Goal: Task Accomplishment & Management: Complete application form

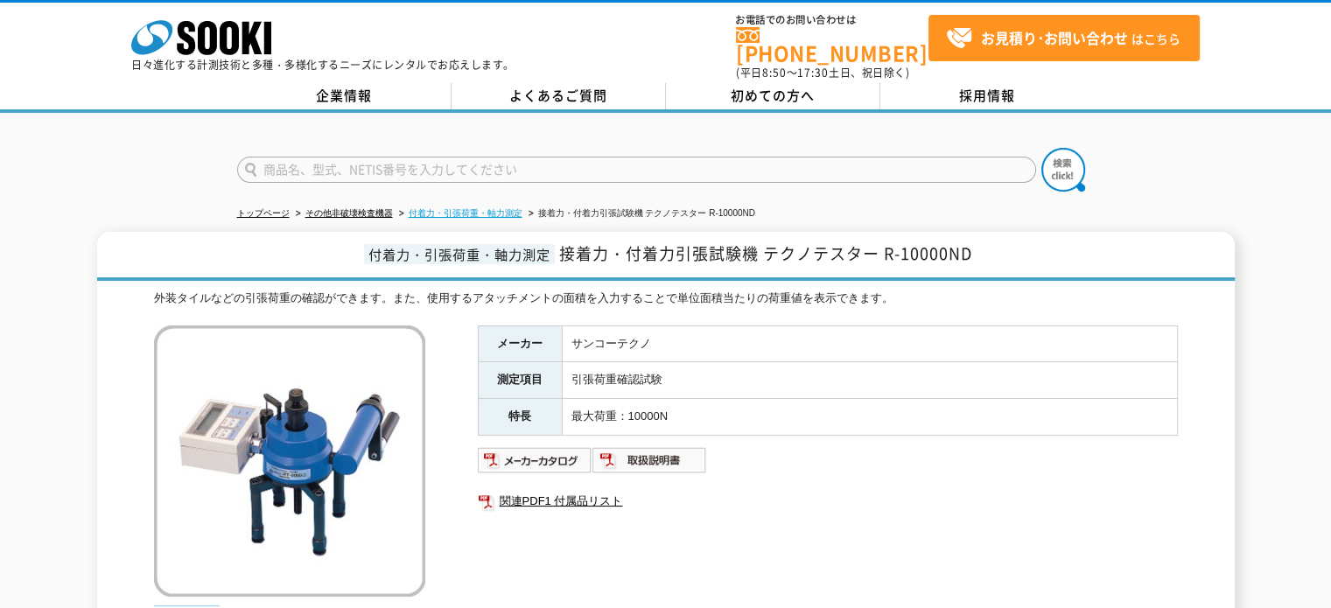
click at [511, 208] on link "付着力・引張荷重・軸力測定" at bounding box center [466, 213] width 114 height 10
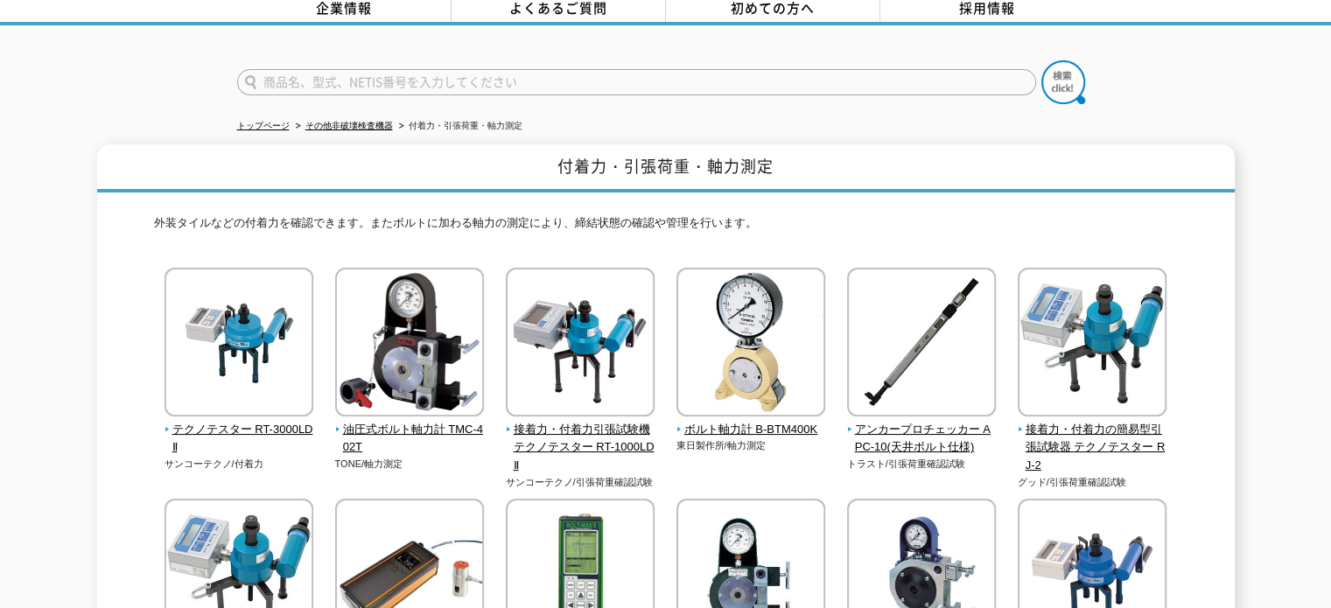
scroll to position [175, 0]
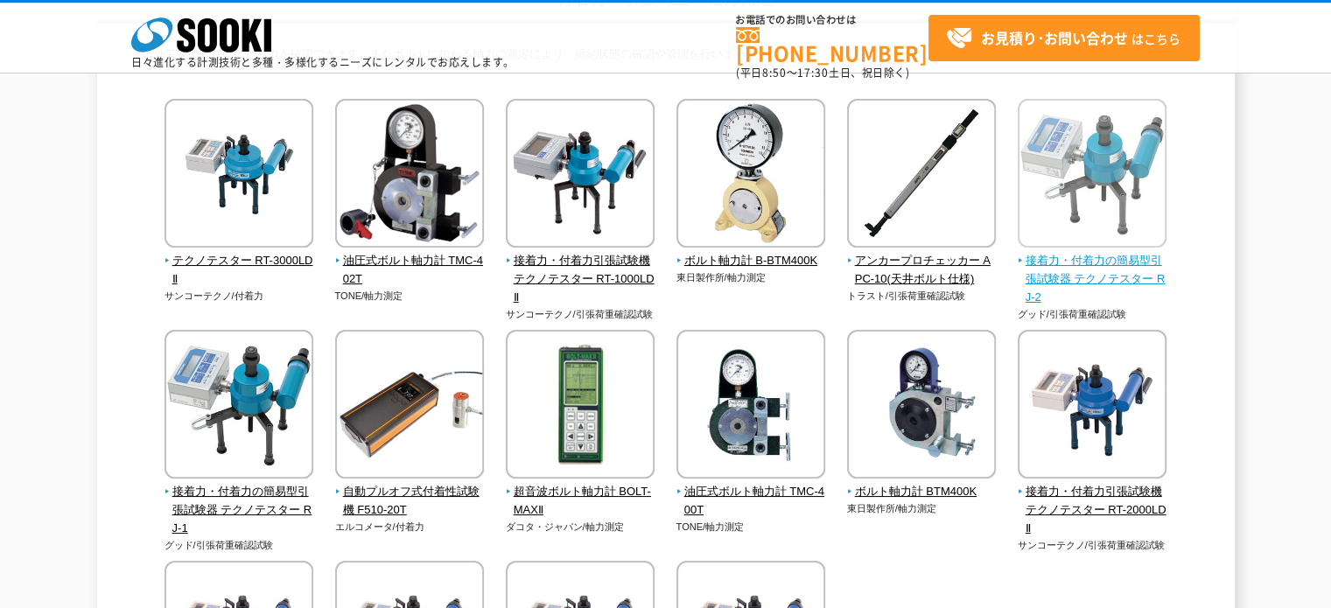
click at [1142, 267] on span "接着力・付着力の簡易型引張試験器 テクノテスター RJ-2" at bounding box center [1093, 279] width 150 height 54
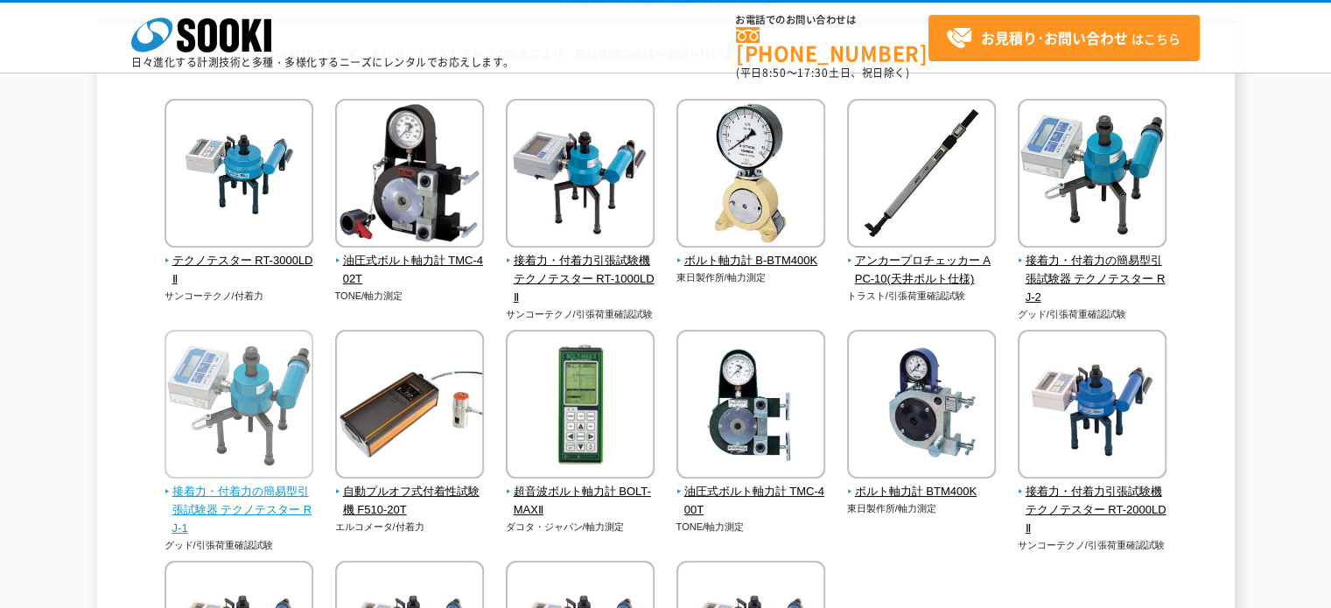
click at [238, 463] on img at bounding box center [239, 406] width 149 height 153
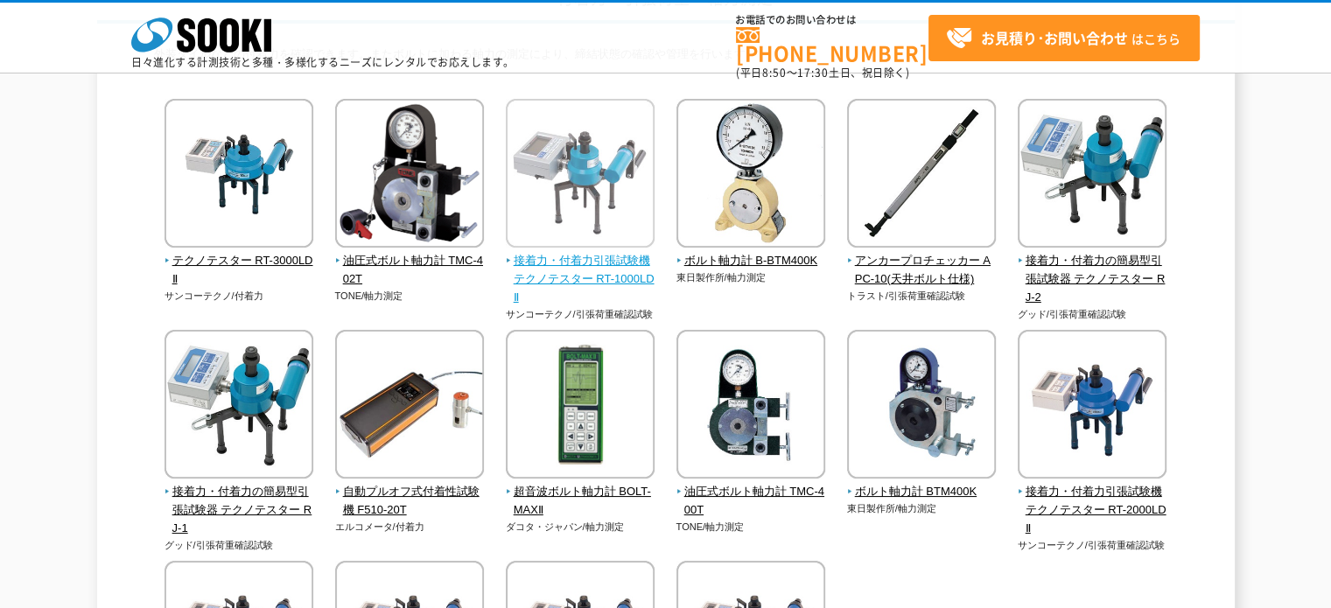
click at [579, 276] on span "接着力・付着力引張試験機 テクノテスター RT-1000LDⅡ" at bounding box center [581, 279] width 150 height 54
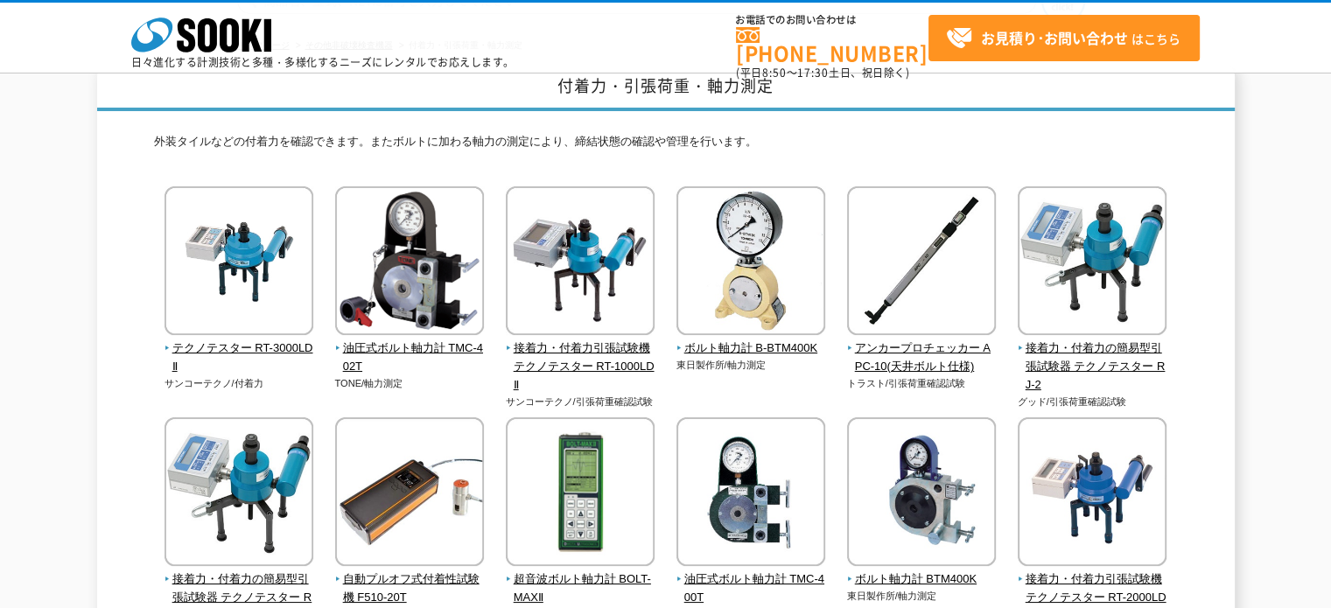
scroll to position [438, 0]
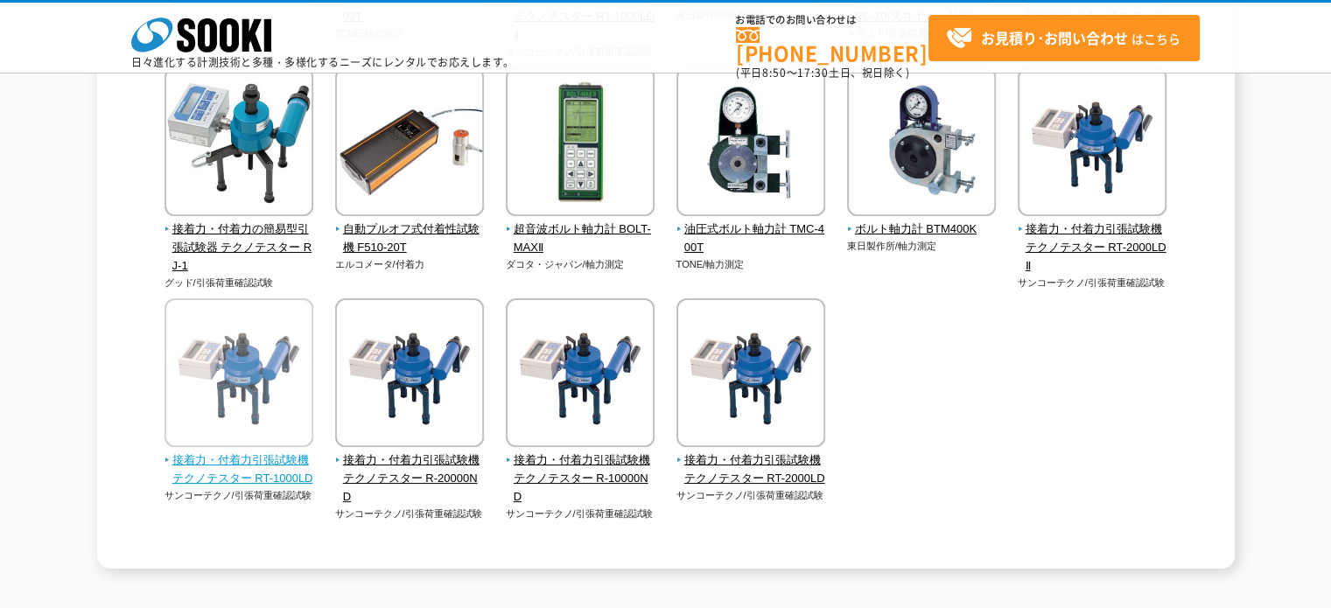
click at [173, 341] on img at bounding box center [239, 374] width 149 height 153
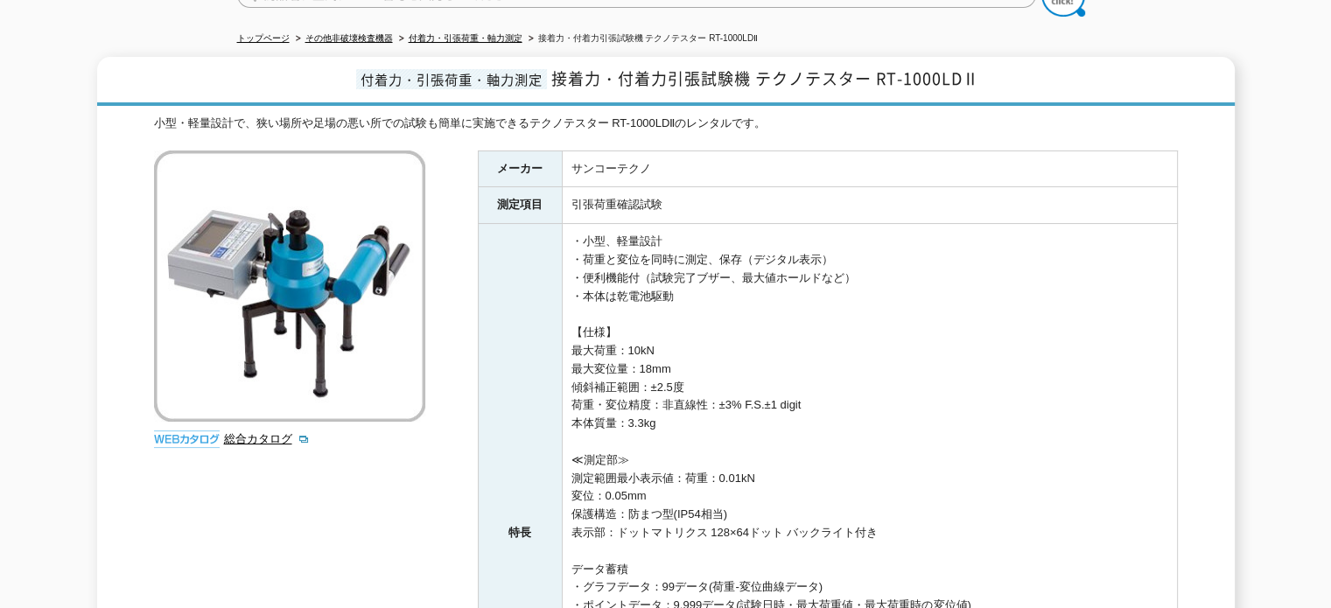
scroll to position [88, 0]
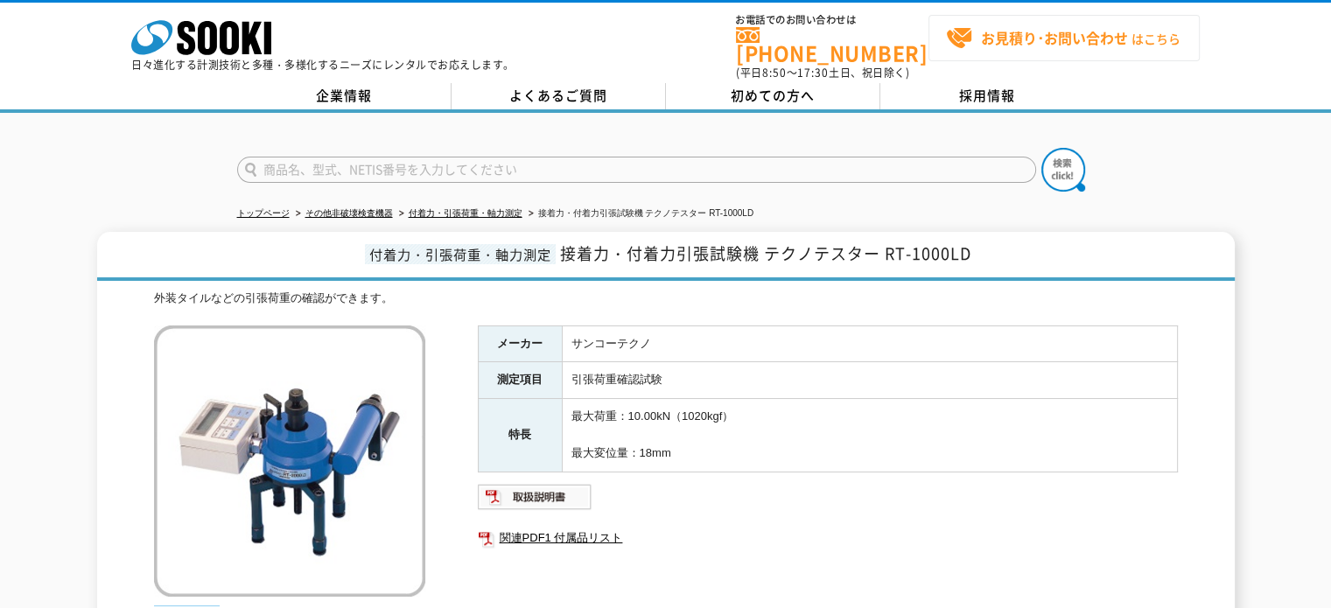
click at [1039, 48] on span "お見積り･お問い合わせ はこちら" at bounding box center [1063, 38] width 235 height 26
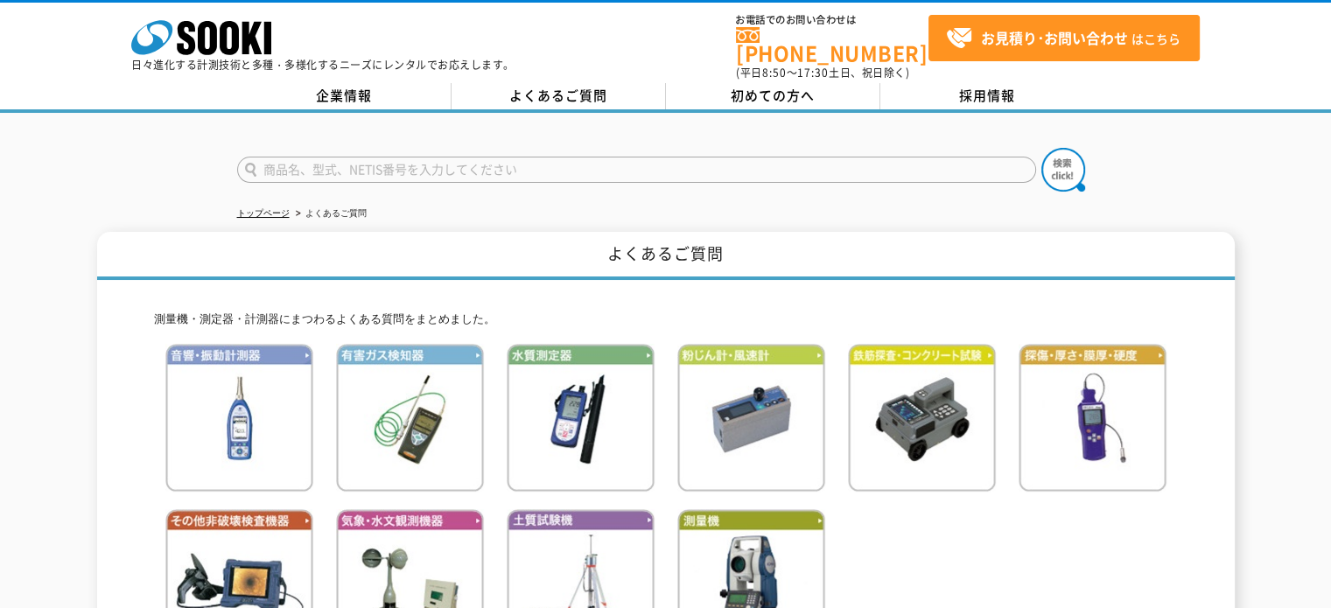
click at [704, 160] on input "text" at bounding box center [636, 170] width 799 height 26
type input "キャンセル"
click at [1042, 148] on button at bounding box center [1064, 170] width 44 height 44
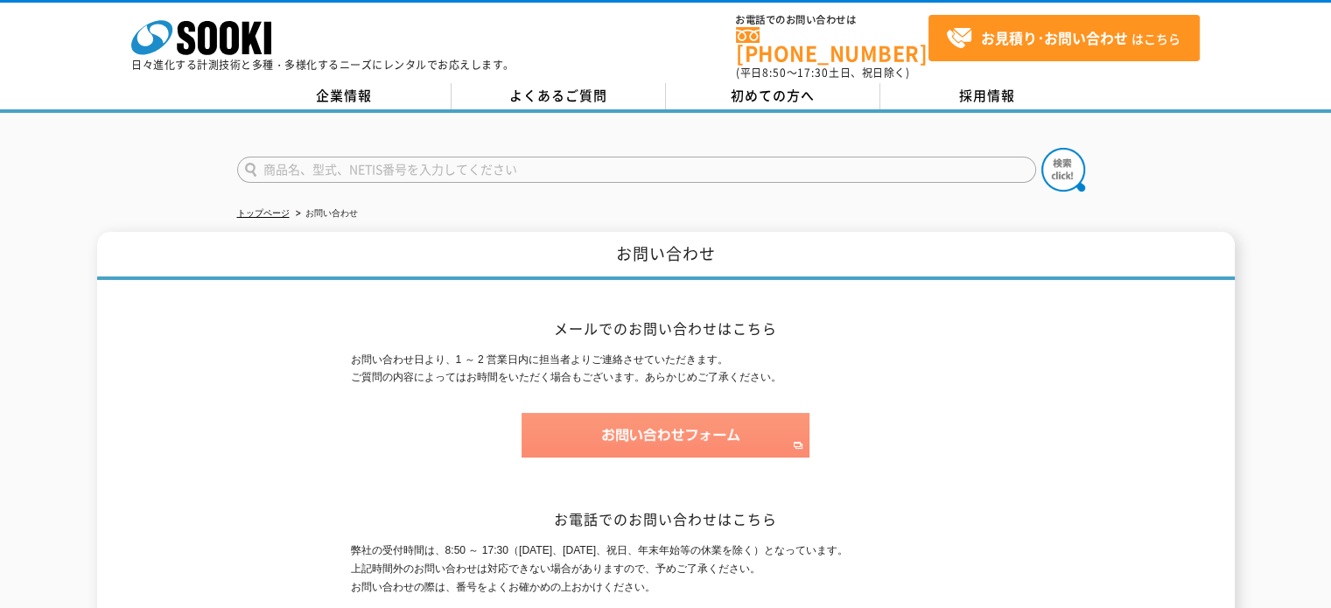
click at [564, 437] on img at bounding box center [666, 435] width 288 height 45
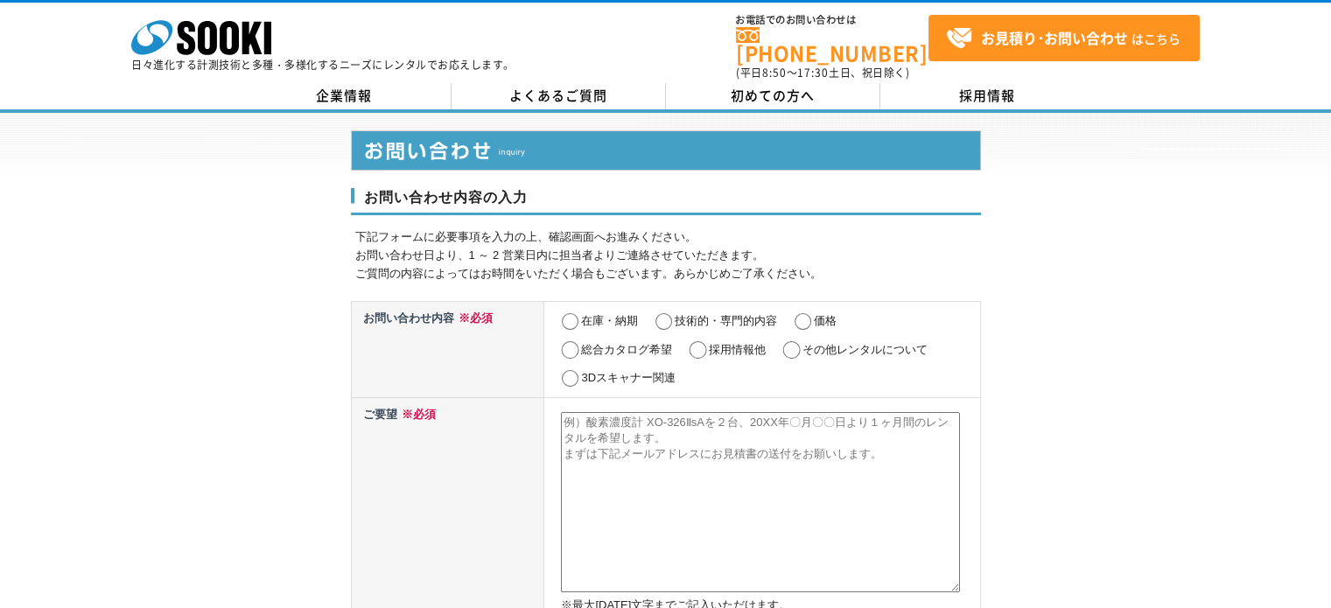
click at [577, 313] on input "在庫・納期" at bounding box center [570, 322] width 22 height 18
radio input "true"
click at [811, 313] on input "価格" at bounding box center [803, 322] width 22 height 18
radio input "true"
click at [630, 446] on textarea at bounding box center [760, 502] width 399 height 180
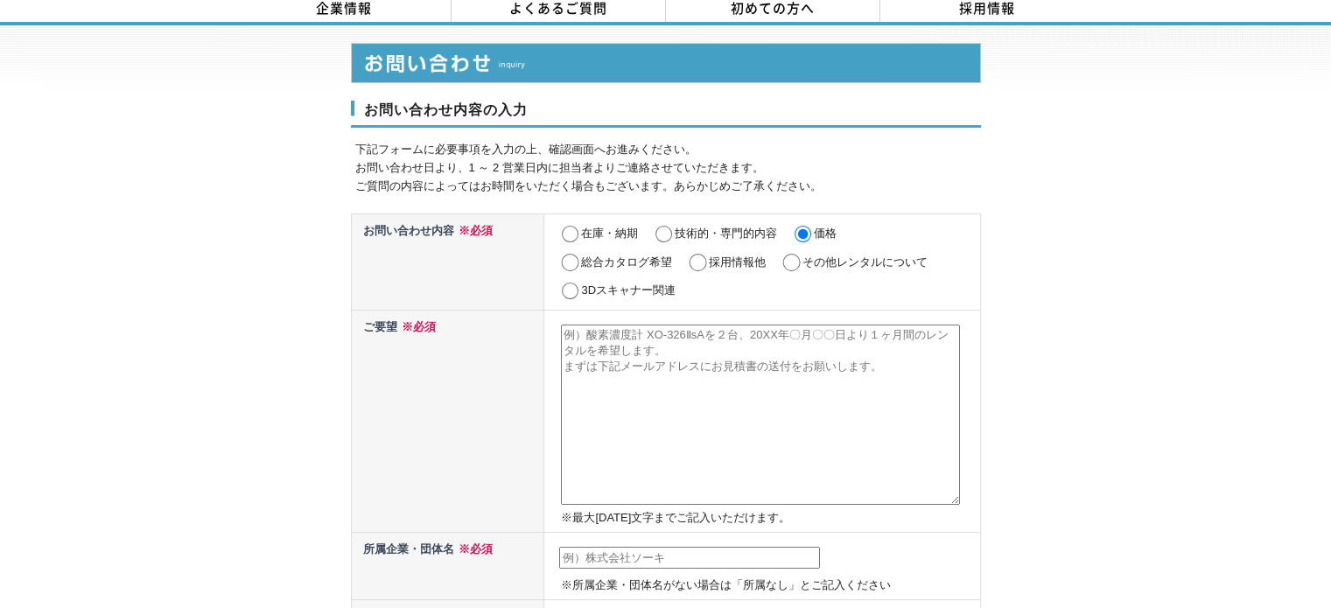
scroll to position [263, 0]
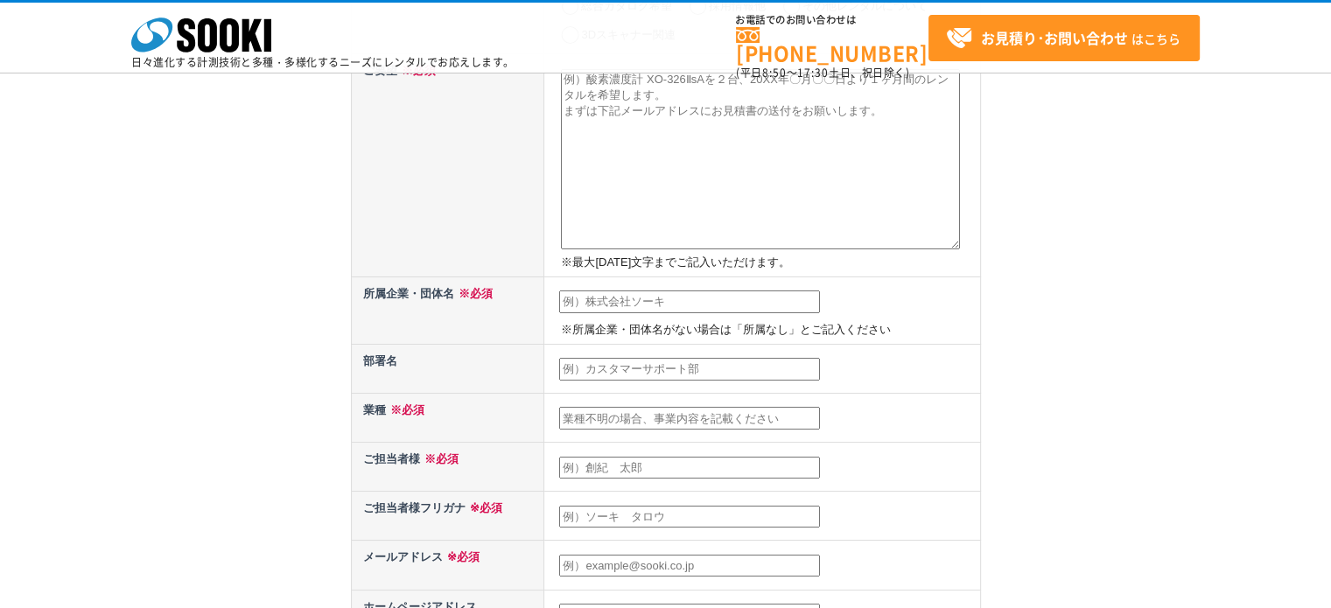
click at [611, 297] on input "text" at bounding box center [689, 302] width 261 height 23
click at [591, 303] on input "text" at bounding box center [689, 302] width 261 height 23
type input "お"
type input "株式会社ジャスト"
click at [850, 331] on p "※所属企業・団体名がない場合は「所属なし」とご記入ください" at bounding box center [768, 330] width 415 height 18
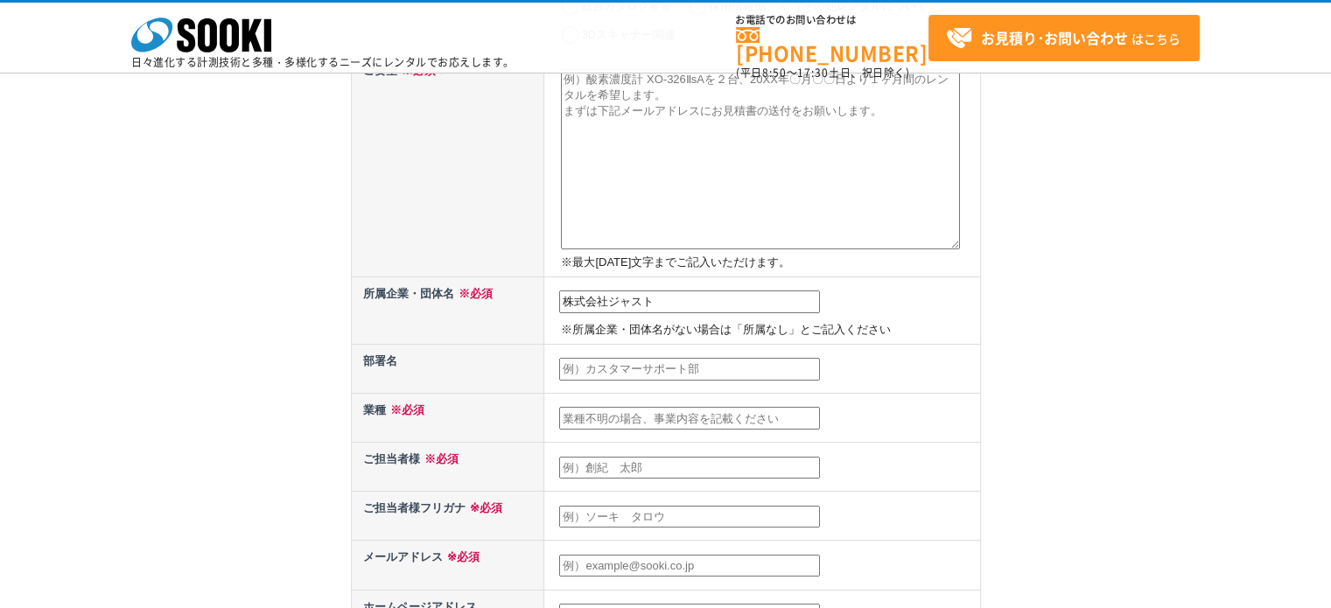
click at [707, 367] on input "text" at bounding box center [689, 369] width 261 height 23
click at [606, 370] on input "text" at bounding box center [689, 369] width 261 height 23
click at [585, 367] on input "text" at bounding box center [689, 369] width 261 height 23
type input "調査診断部"
click at [621, 421] on input "text" at bounding box center [689, 418] width 261 height 23
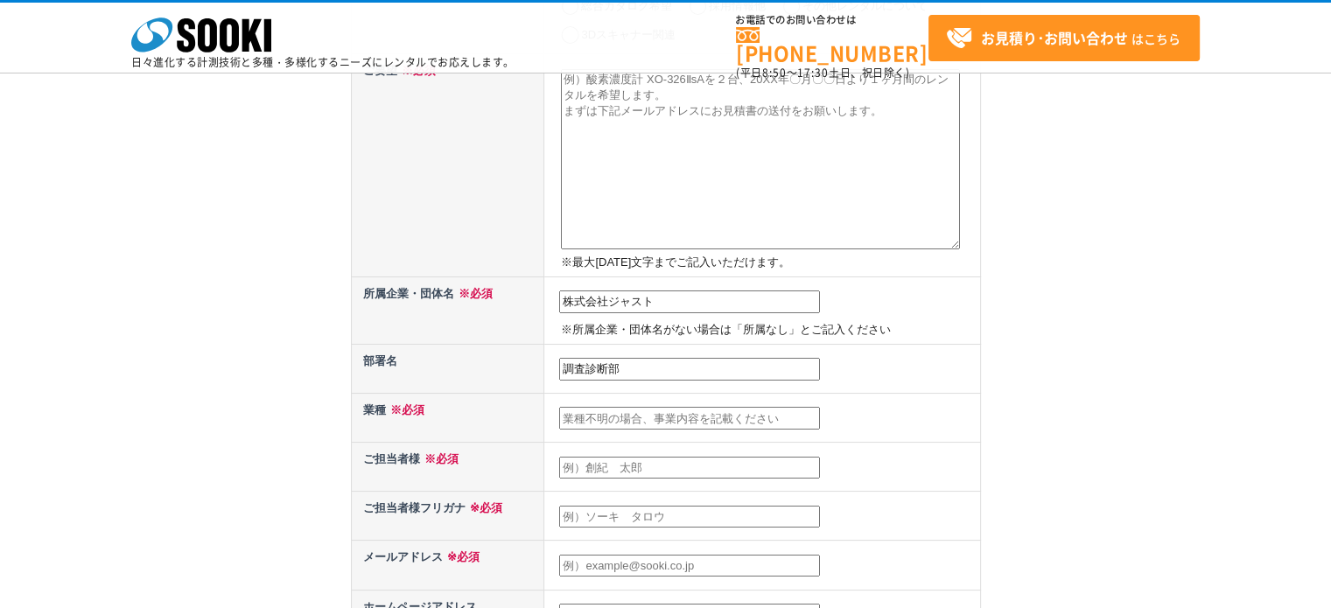
click at [609, 413] on input "text" at bounding box center [689, 418] width 261 height 23
click at [607, 451] on td at bounding box center [762, 467] width 436 height 49
click at [609, 459] on input "text" at bounding box center [689, 468] width 261 height 23
type input "大高　慎五"
click at [617, 423] on input "text" at bounding box center [689, 418] width 261 height 23
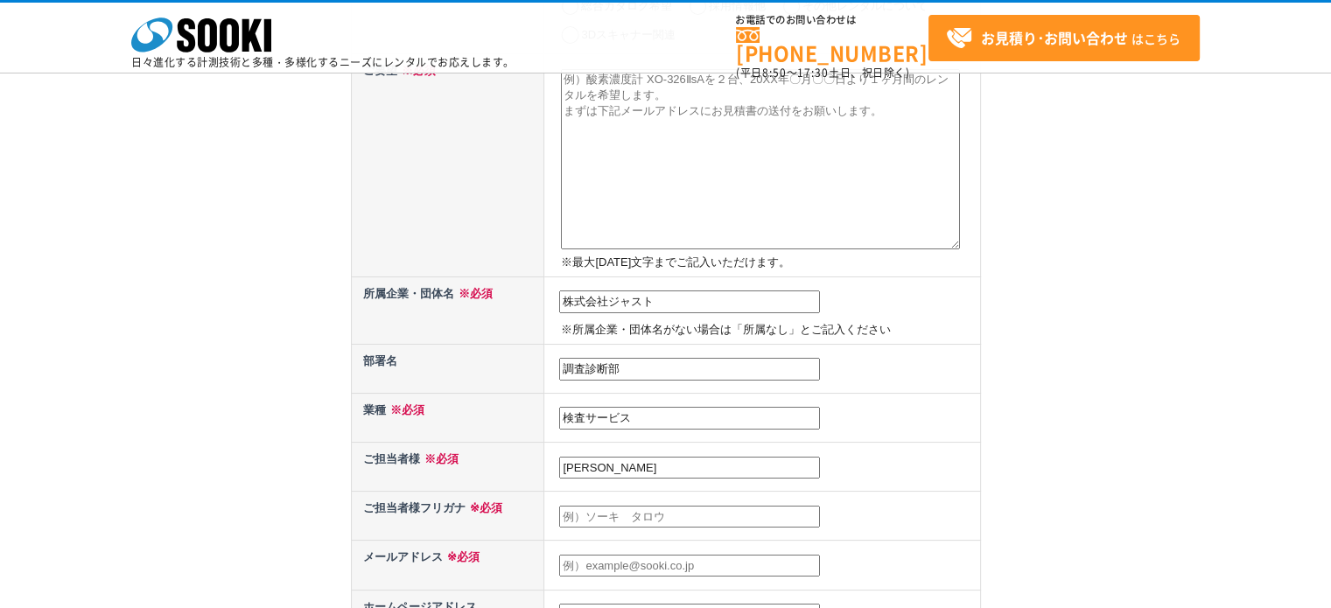
type input "検査サービス"
click at [663, 298] on input "株式会社ジャスト" at bounding box center [689, 302] width 261 height 23
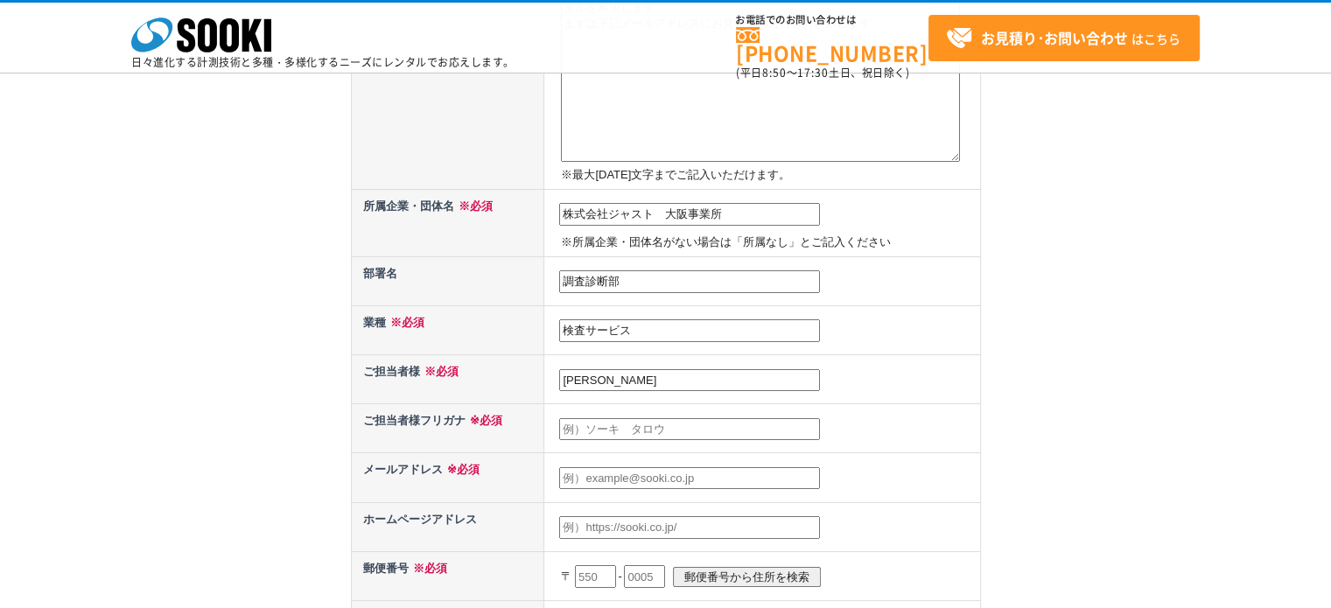
type input "株式会社ジャスト　大阪事業所"
click at [658, 420] on input "text" at bounding box center [689, 429] width 261 height 23
type input "オオタカ　シンゴ"
click at [604, 473] on input "text" at bounding box center [689, 478] width 261 height 23
type input "s_otaka@just-ltd.co.jp"
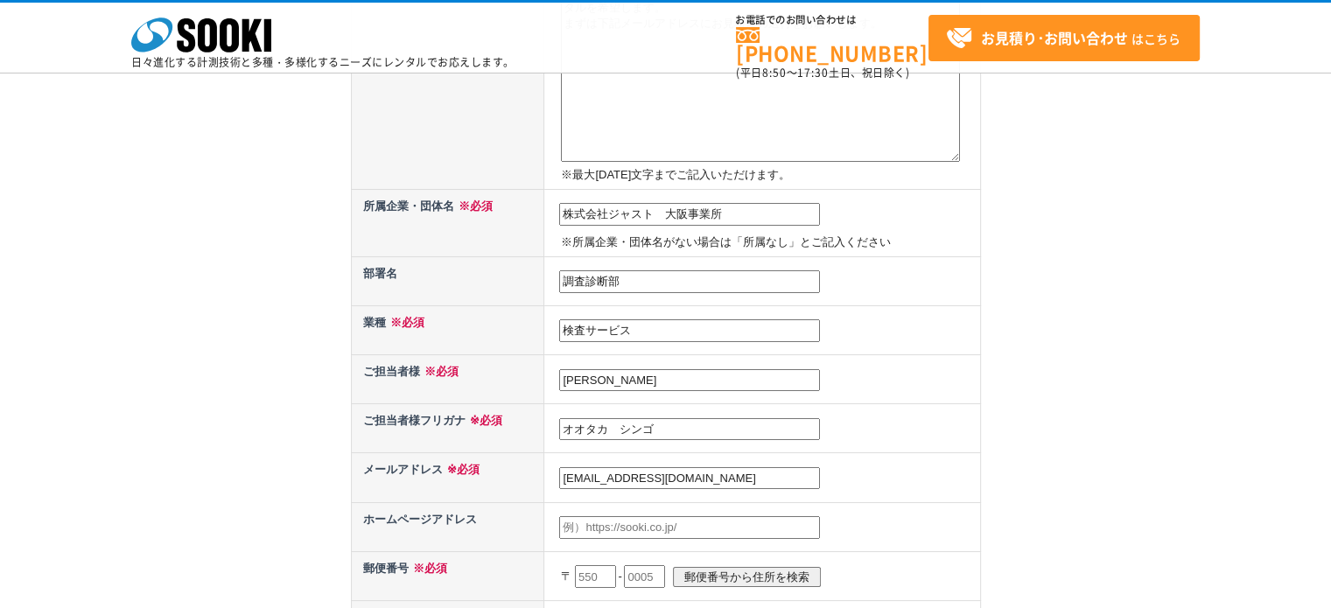
click at [628, 524] on input "text" at bounding box center [689, 527] width 261 height 23
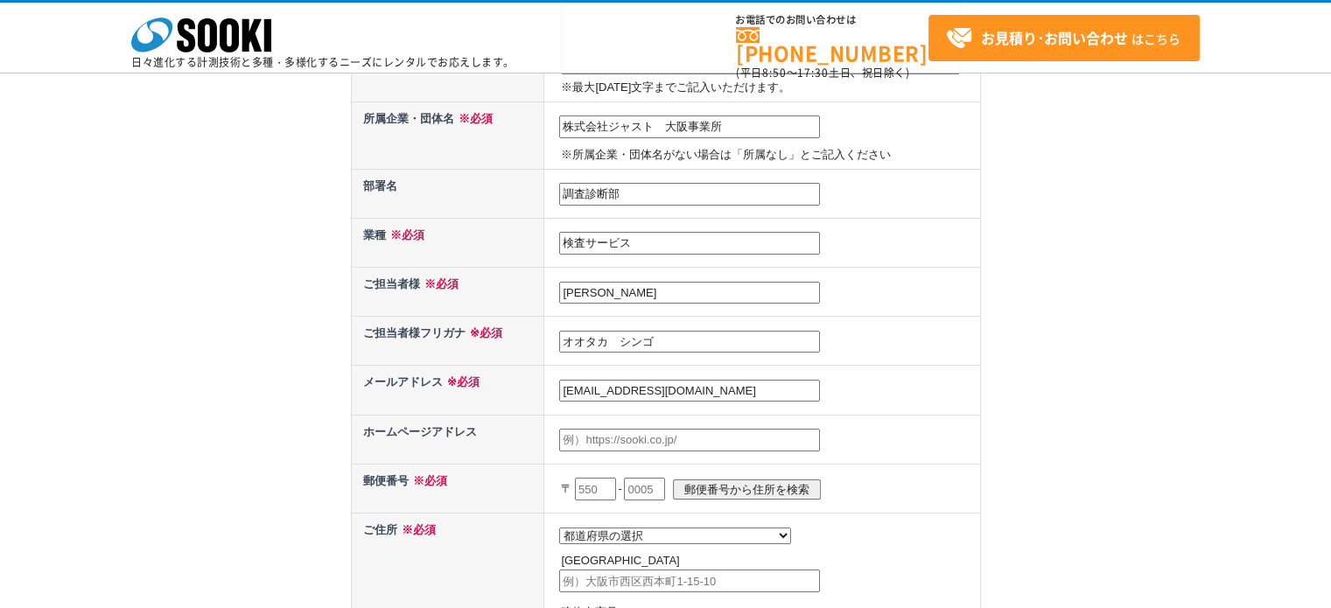
click at [600, 480] on input "text" at bounding box center [595, 489] width 41 height 23
type input "564"
click at [662, 486] on input "text" at bounding box center [644, 489] width 41 height 23
type input "0044"
click at [648, 515] on td "都道府県の選択 北海道 青森県 岩手県 宮城県 秋田県 山形県 福島県 茨城県 栃木県 群馬県 埼玉県 千葉県 東京都 神奈川県 新潟県 富山県 石川県 福井…" at bounding box center [762, 586] width 436 height 147
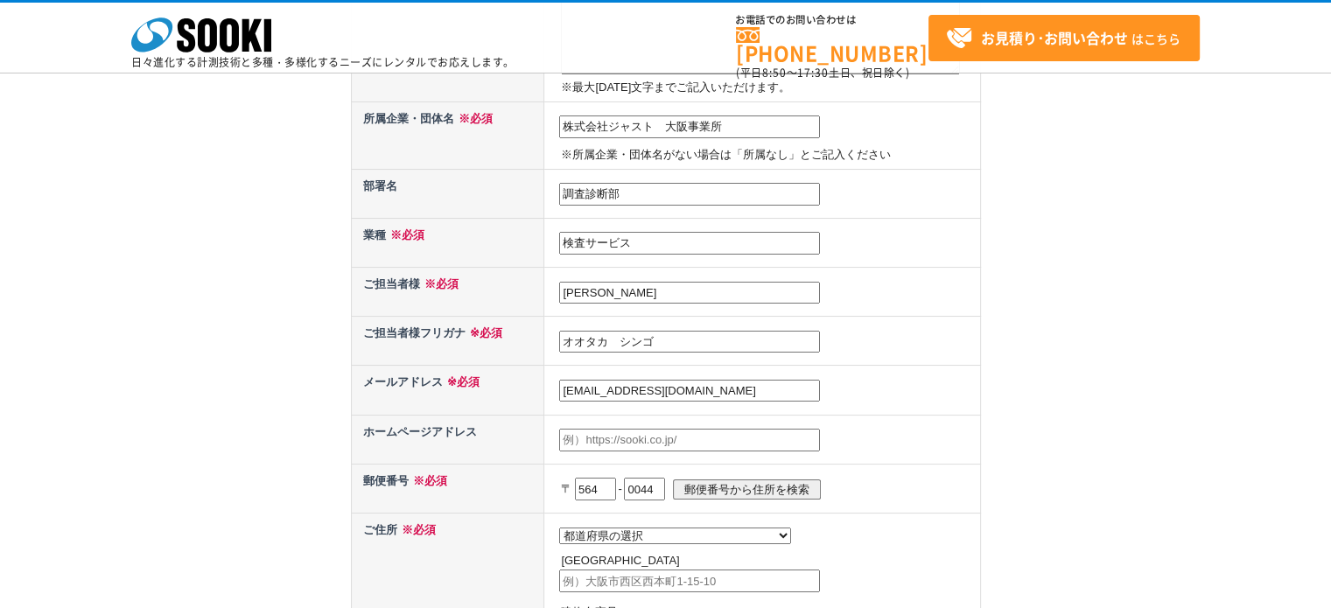
click at [648, 528] on select "都道府県の選択 北海道 青森県 岩手県 宮城県 秋田県 山形県 福島県 茨城県 栃木県 群馬県 埼玉県 千葉県 東京都 神奈川県 新潟県 富山県 石川県 福井…" at bounding box center [675, 536] width 232 height 17
click at [764, 493] on p "〒 564 - 0044 郵便番号から住所を検索" at bounding box center [768, 489] width 415 height 39
click at [761, 480] on input "郵便番号から住所を検索" at bounding box center [747, 490] width 148 height 20
select select "27"
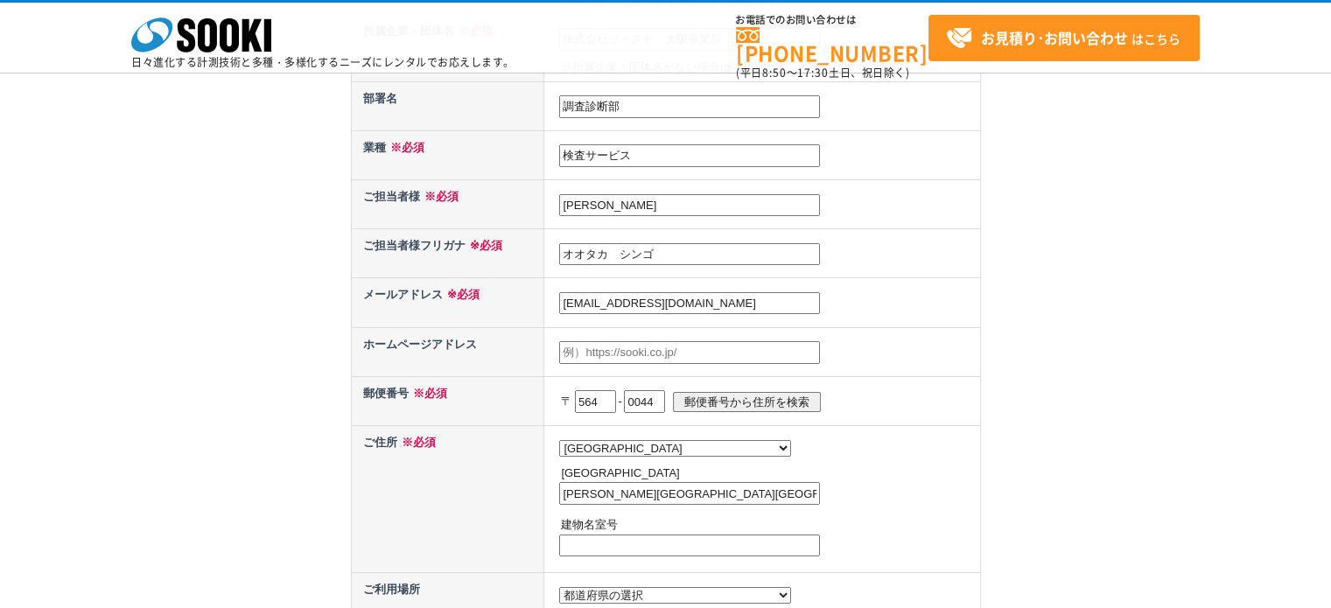
click at [646, 490] on input "吹田市南金田" at bounding box center [689, 493] width 261 height 23
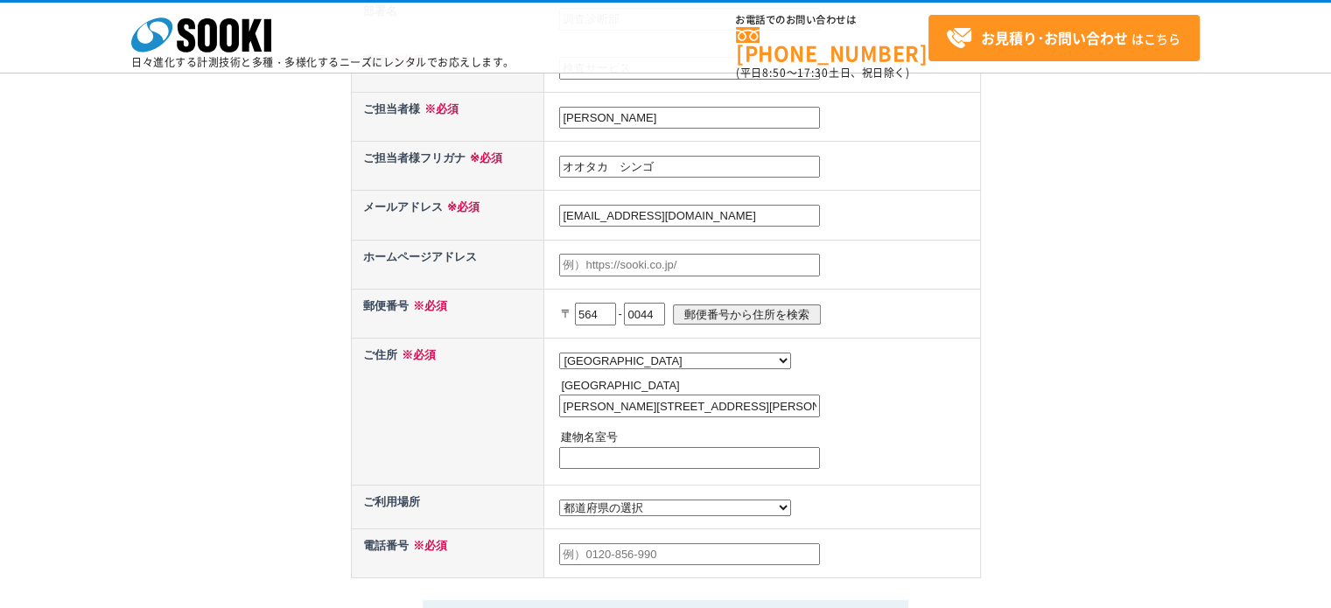
type input "吹田市南金田2-19-35"
click at [654, 503] on select "都道府県の選択 利用場所未定 北海道 青森県 岩手県 宮城県 秋田県 山形県 福島県 茨城県 栃木県 群馬県 埼玉県 千葉県 東京都 神奈川県 新潟県 富山県…" at bounding box center [675, 508] width 232 height 17
select select "27"
click at [559, 500] on select "都道府県の選択 利用場所未定 北海道 青森県 岩手県 宮城県 秋田県 山形県 福島県 茨城県 栃木県 群馬県 埼玉県 千葉県 東京都 神奈川県 新潟県 富山県…" at bounding box center [675, 508] width 232 height 17
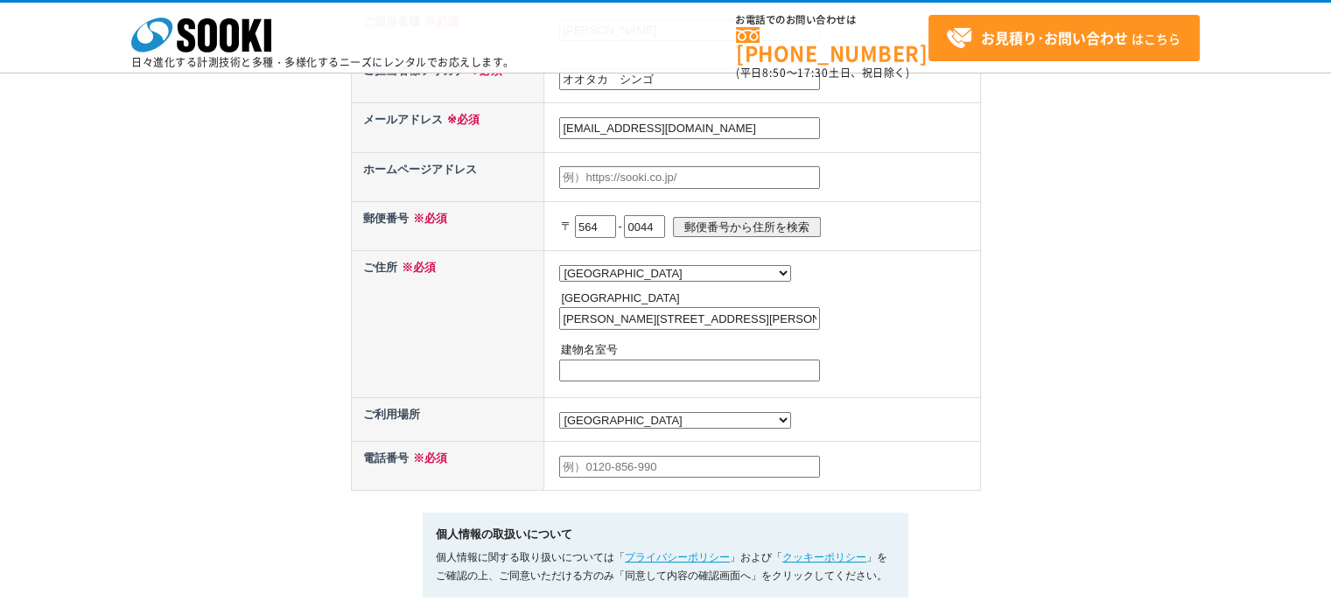
drag, startPoint x: 402, startPoint y: 465, endPoint x: 557, endPoint y: 461, distance: 155.0
click at [406, 465] on th "電話番号 ※必須" at bounding box center [447, 465] width 193 height 49
click at [591, 461] on input "text" at bounding box center [689, 467] width 261 height 23
type input "09014344949"
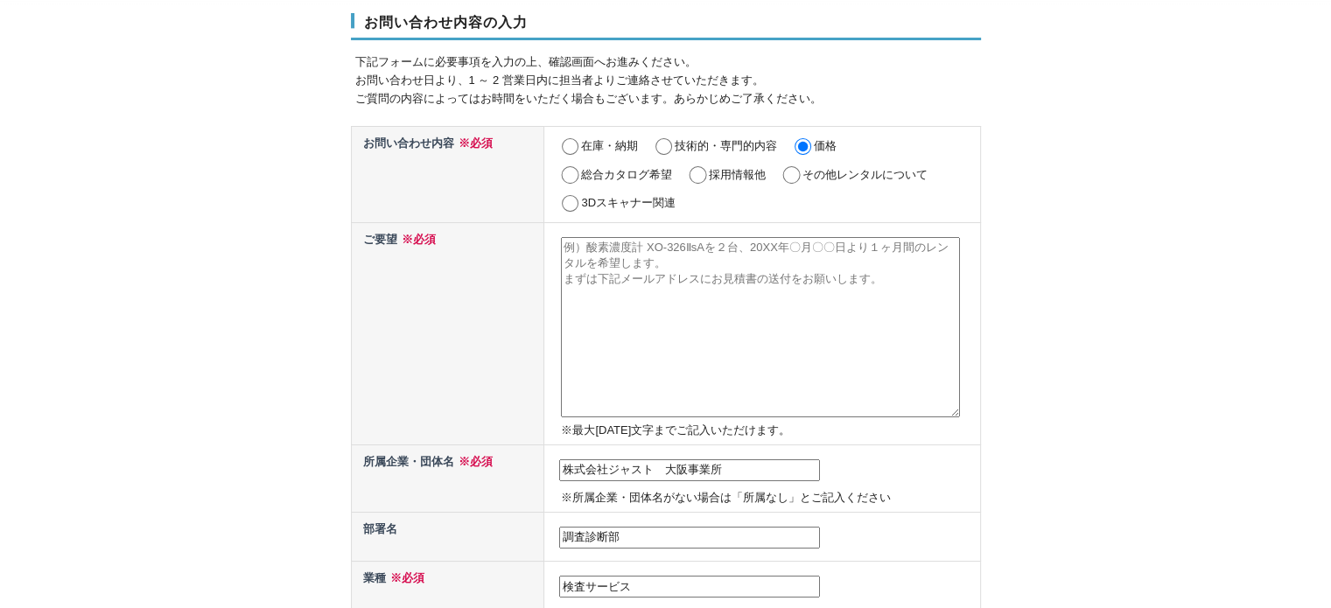
scroll to position [0, 0]
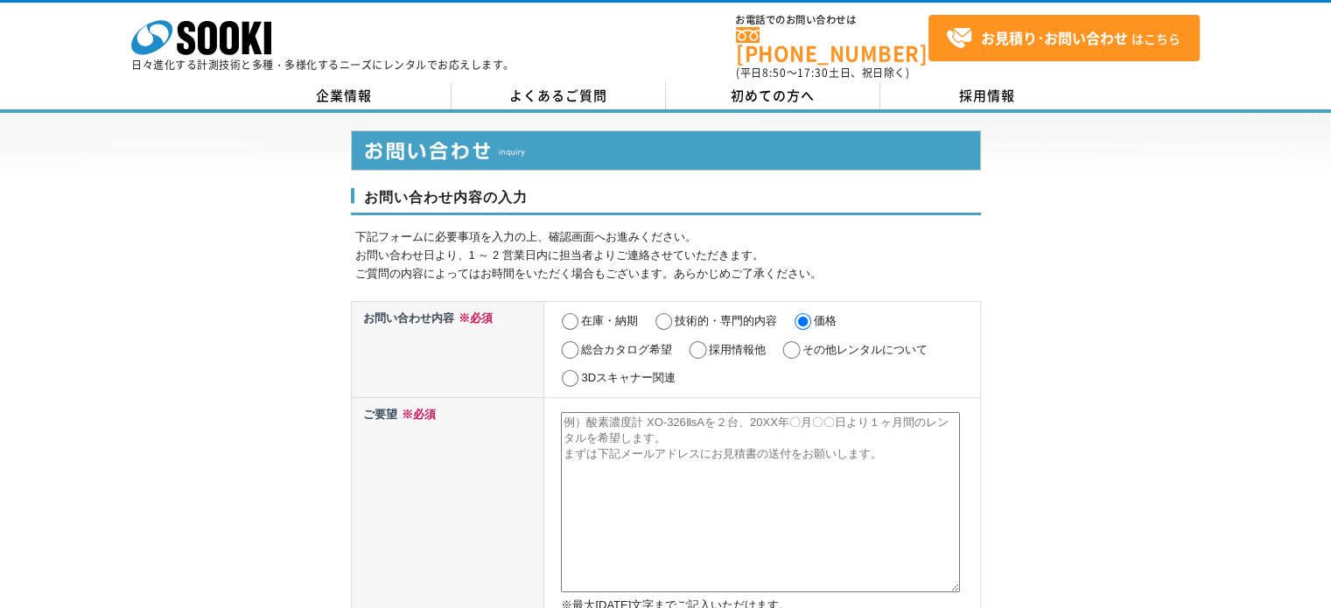
click at [600, 314] on label "在庫・納期" at bounding box center [609, 320] width 57 height 13
click at [581, 313] on input "在庫・納期" at bounding box center [570, 322] width 22 height 18
radio input "true"
click at [588, 442] on textarea at bounding box center [760, 502] width 399 height 180
click at [806, 313] on input "価格" at bounding box center [803, 322] width 22 height 18
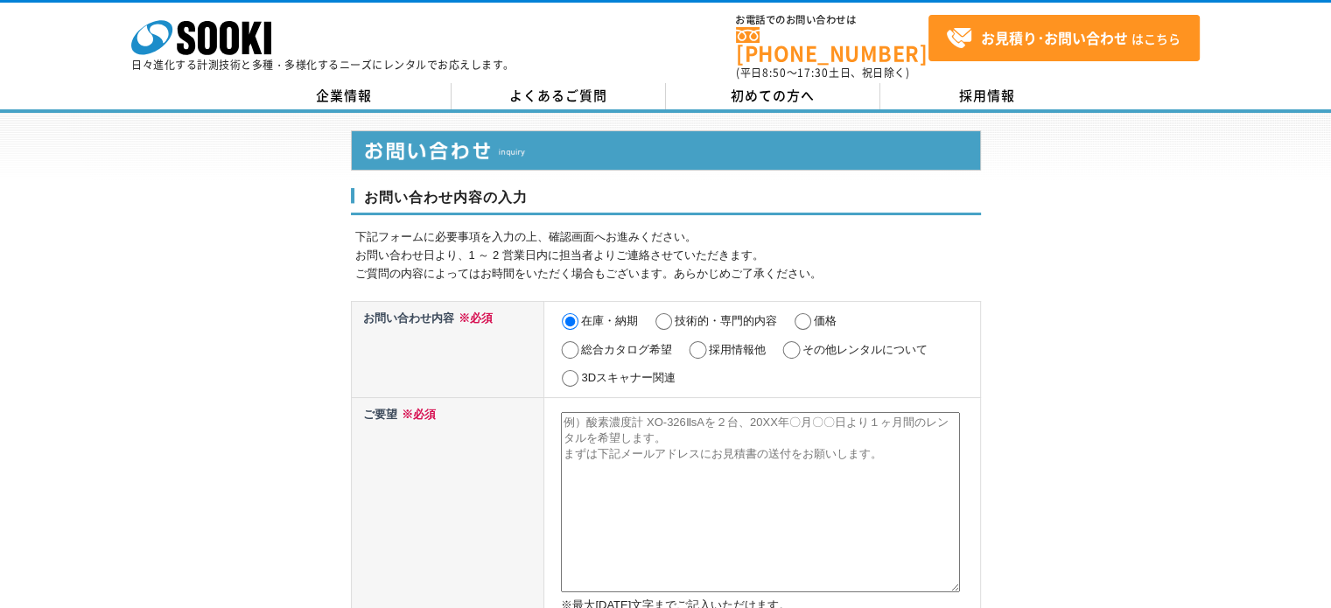
radio input "true"
click at [574, 314] on input "在庫・納期" at bounding box center [570, 322] width 22 height 18
radio input "true"
click at [573, 429] on textarea at bounding box center [760, 502] width 399 height 180
click at [573, 430] on textarea at bounding box center [760, 502] width 399 height 180
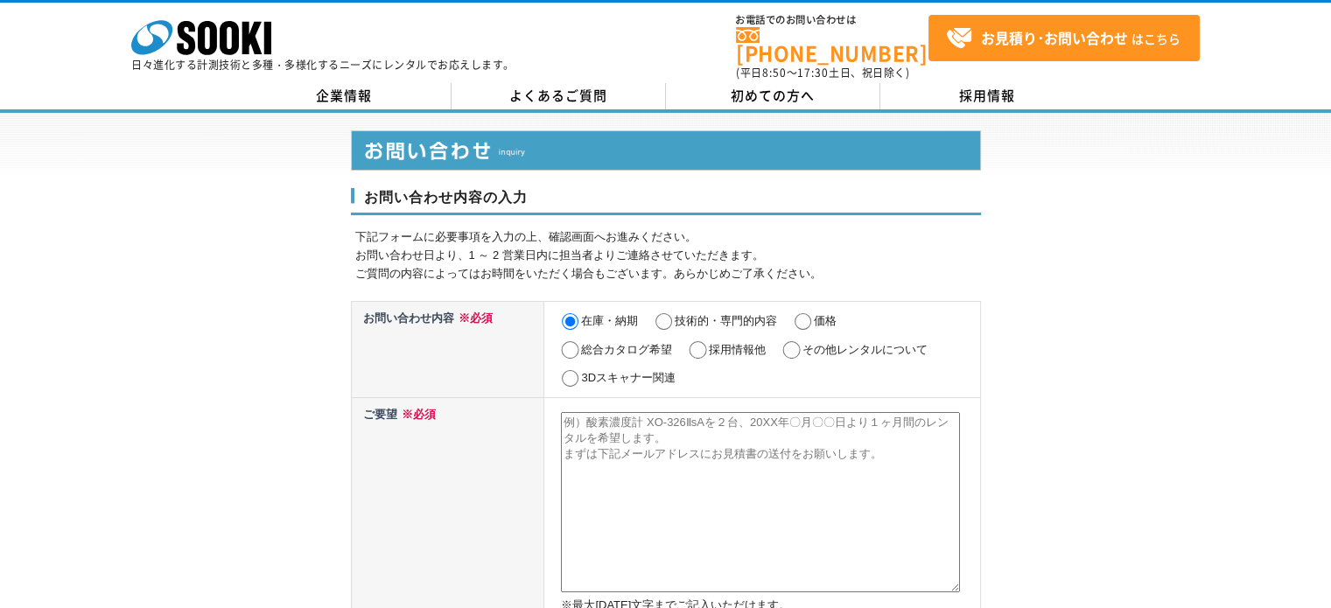
scroll to position [88, 0]
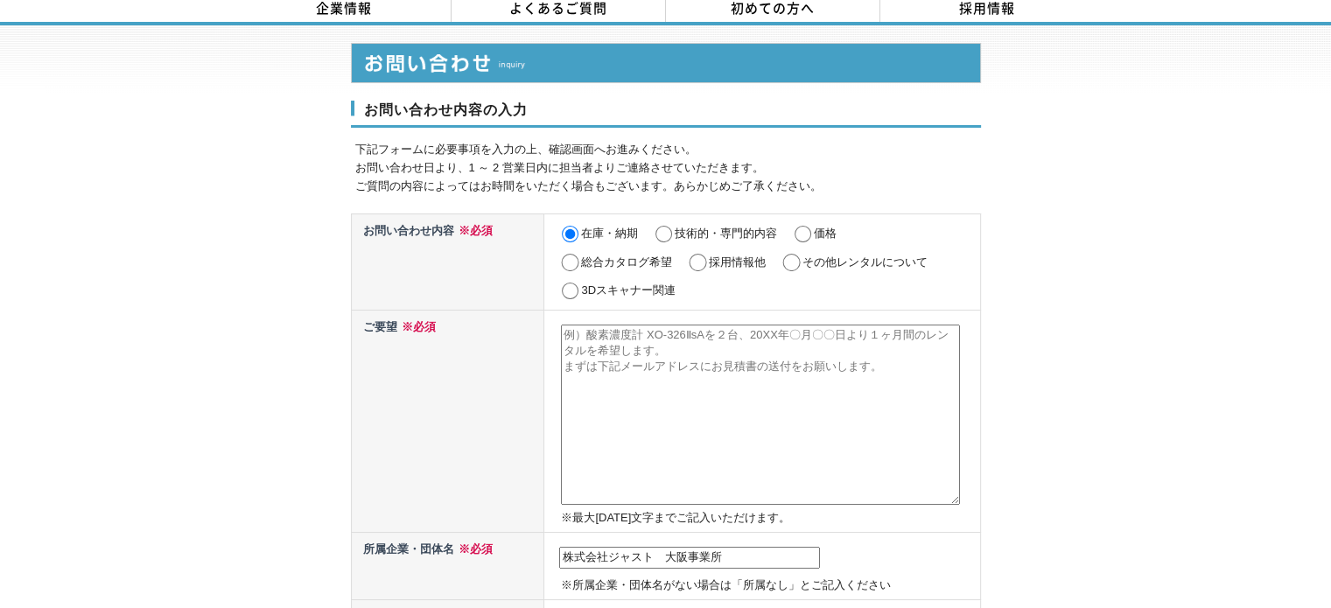
click at [628, 338] on textarea at bounding box center [760, 415] width 399 height 180
paste textarea "接着力・付着力引張試験機 テクノテスター RT-1000LD"
type textarea "接着力・付着力引張試験機 テクノテスター RT-1000LD"
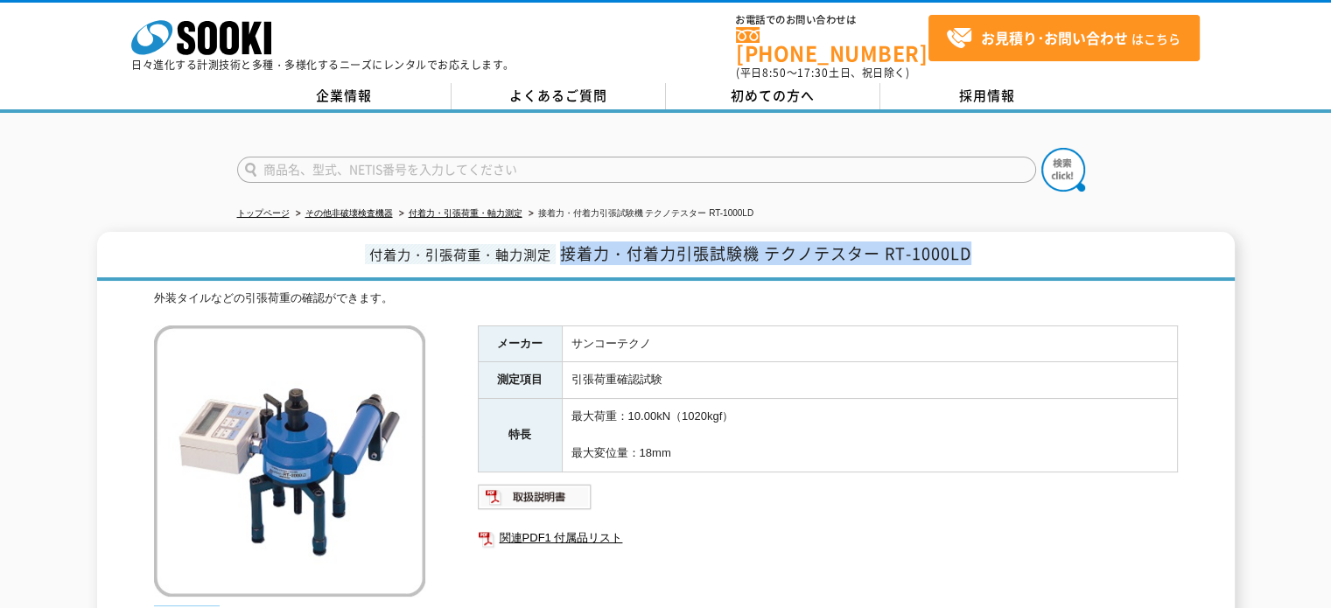
drag, startPoint x: 565, startPoint y: 244, endPoint x: 982, endPoint y: 239, distance: 417.5
click at [982, 239] on h1 "付着力・引張荷重・軸力測定 接着力・付着力引張試験機 テクノテスター RT-1000LD" at bounding box center [666, 256] width 1138 height 49
copy span "接着力・付着力引張試験機 テクノテスター RT-1000LD"
click at [700, 262] on h1 "付着力・引張荷重・軸力測定 接着力・付着力引張試験機 テクノテスター RT-1000LD" at bounding box center [666, 256] width 1138 height 49
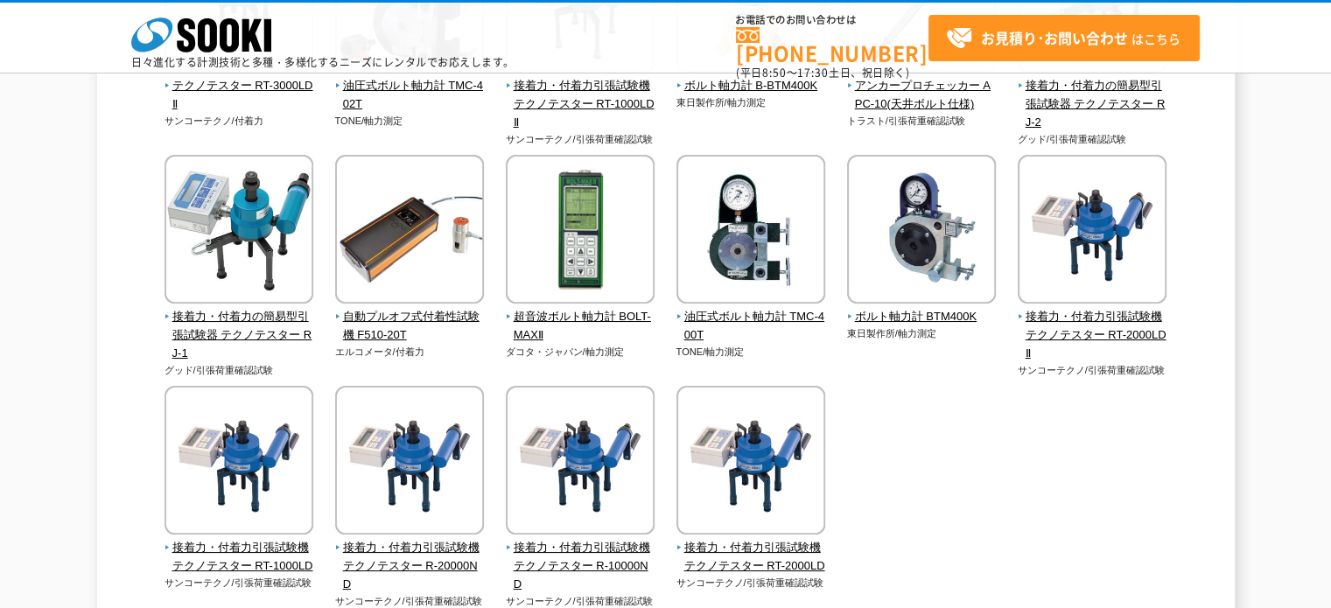
scroll to position [438, 0]
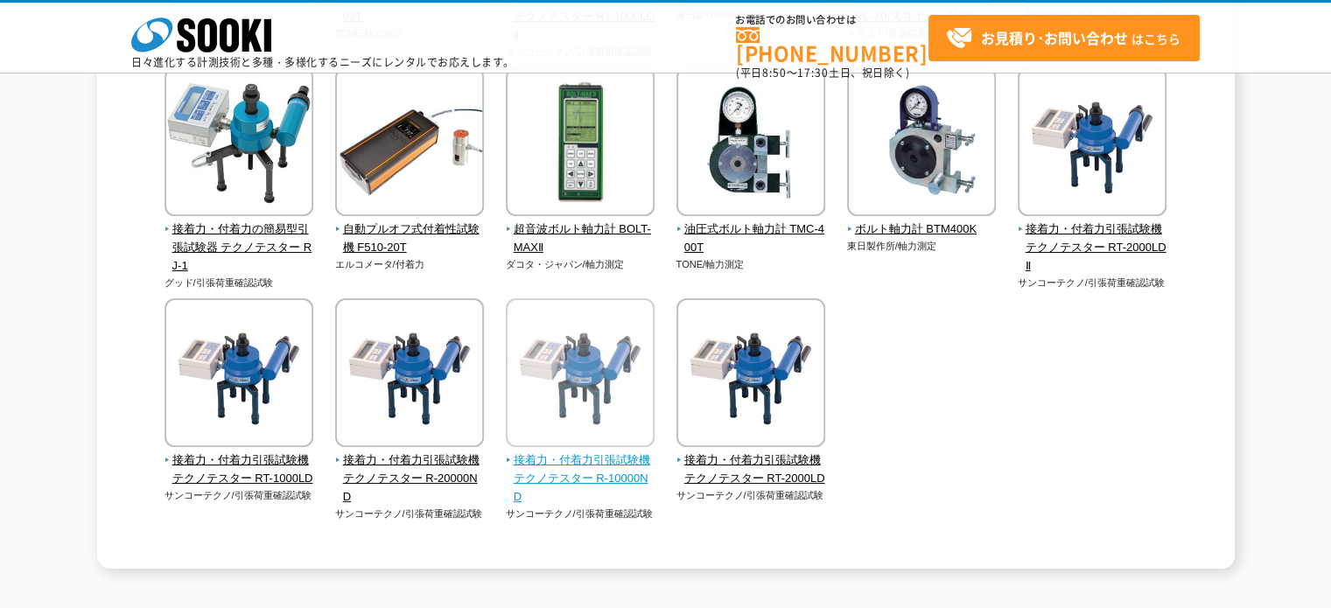
click at [536, 473] on span "接着力・付着力引張試験機 テクノテスター R-10000ND" at bounding box center [581, 479] width 150 height 54
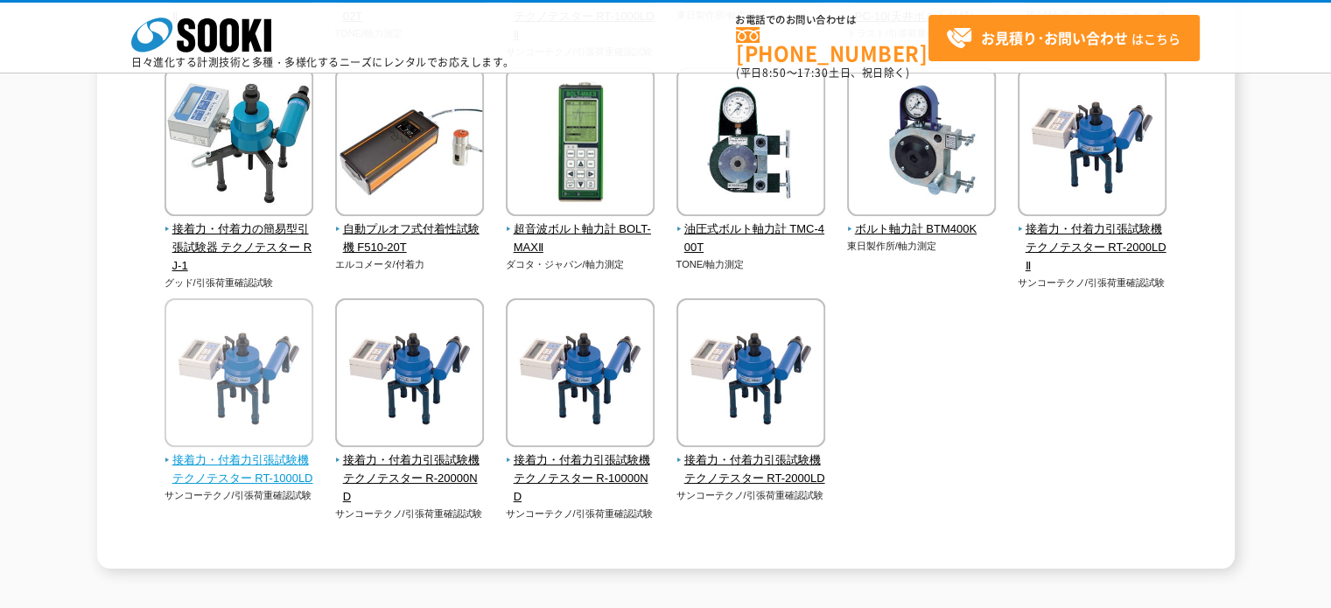
click at [251, 488] on span "接着力・付着力引張試験機 テクノテスター RT-1000LD" at bounding box center [240, 470] width 150 height 37
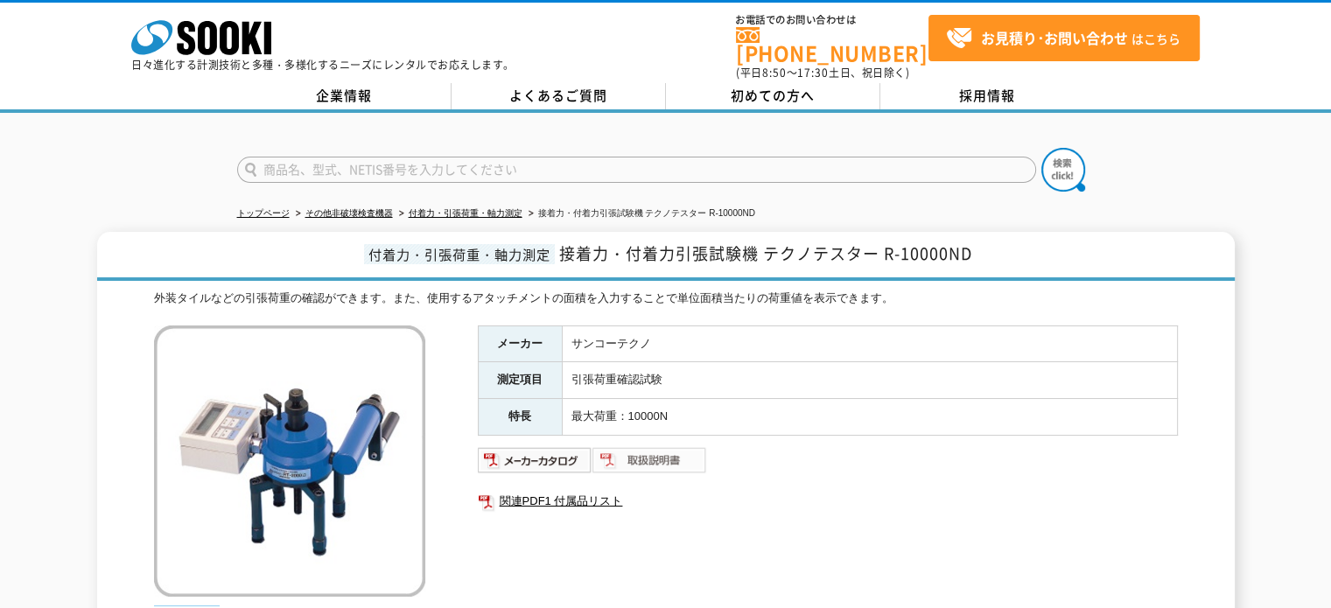
click at [615, 446] on img at bounding box center [650, 460] width 115 height 28
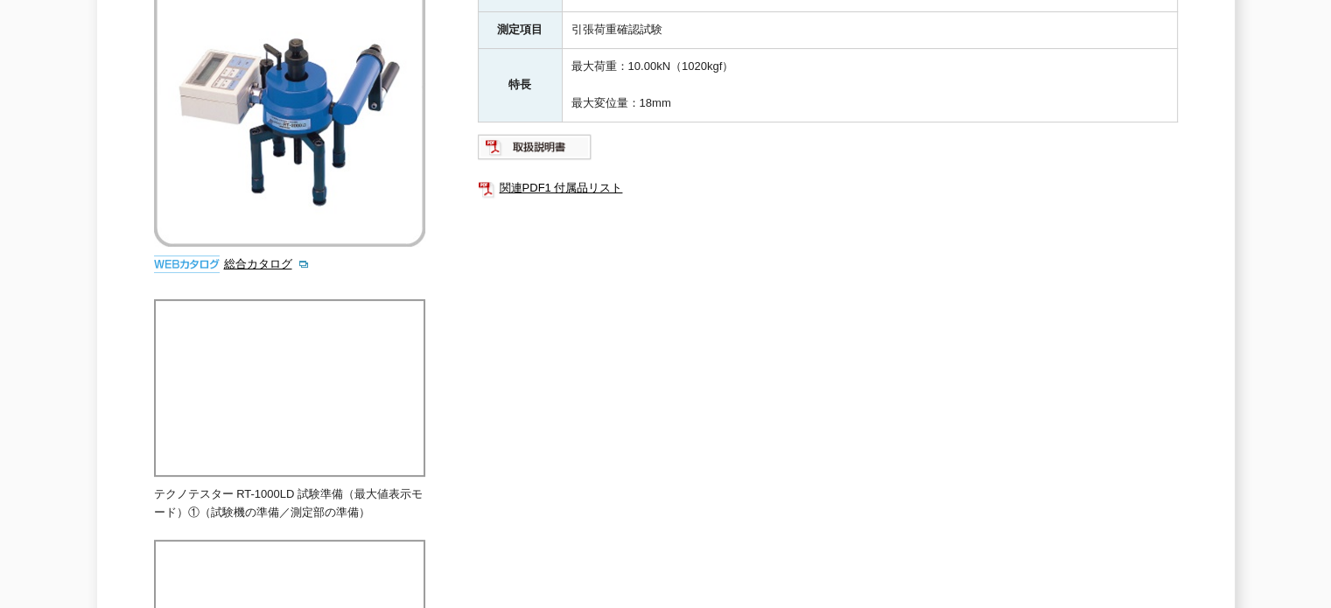
scroll to position [88, 0]
